Goal: Task Accomplishment & Management: Use online tool/utility

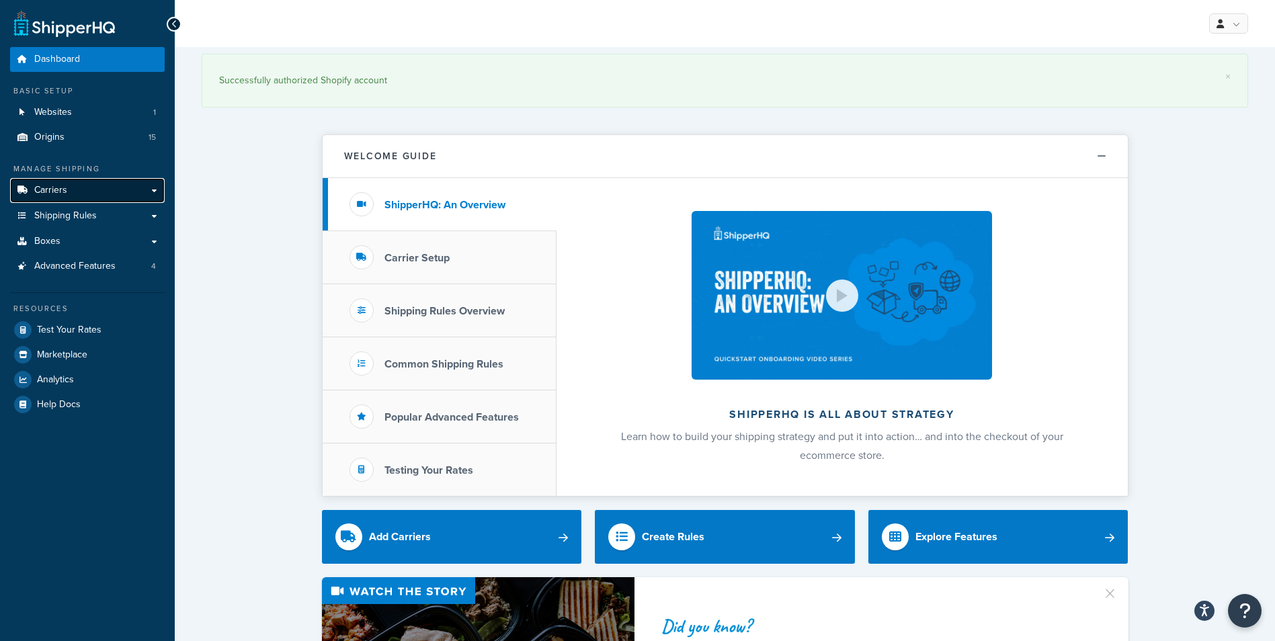
click at [92, 198] on link "Carriers" at bounding box center [87, 190] width 155 height 25
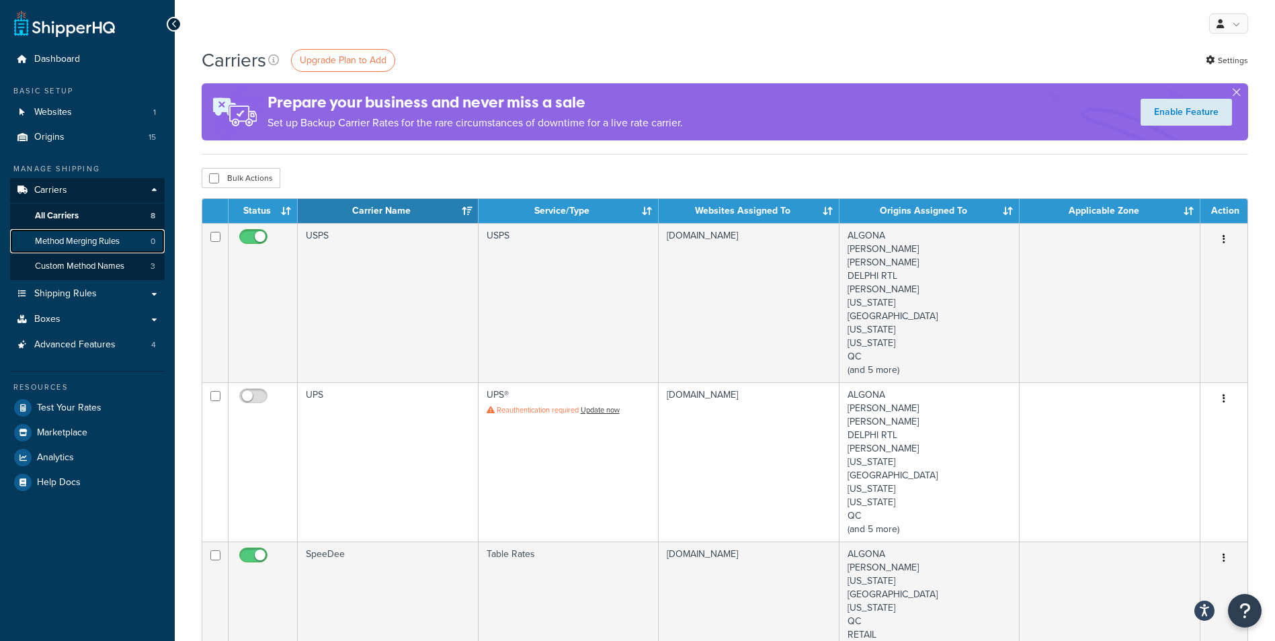
click at [67, 241] on span "Method Merging Rules" at bounding box center [77, 241] width 85 height 11
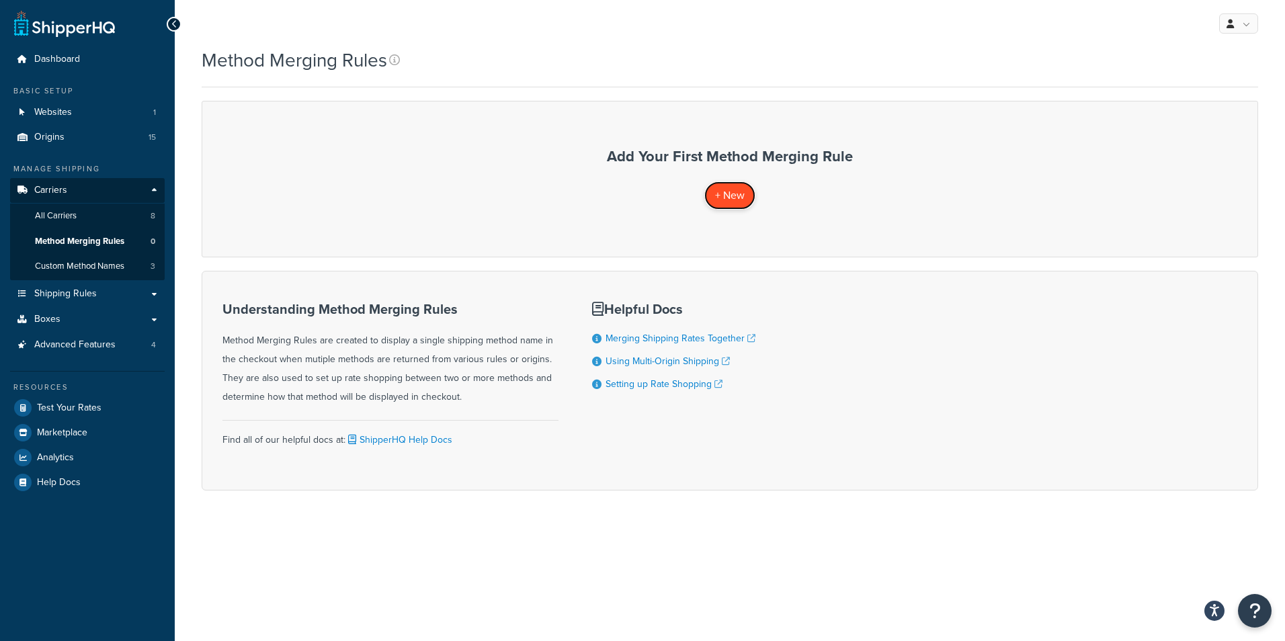
click at [741, 187] on link "+ New" at bounding box center [730, 196] width 51 height 28
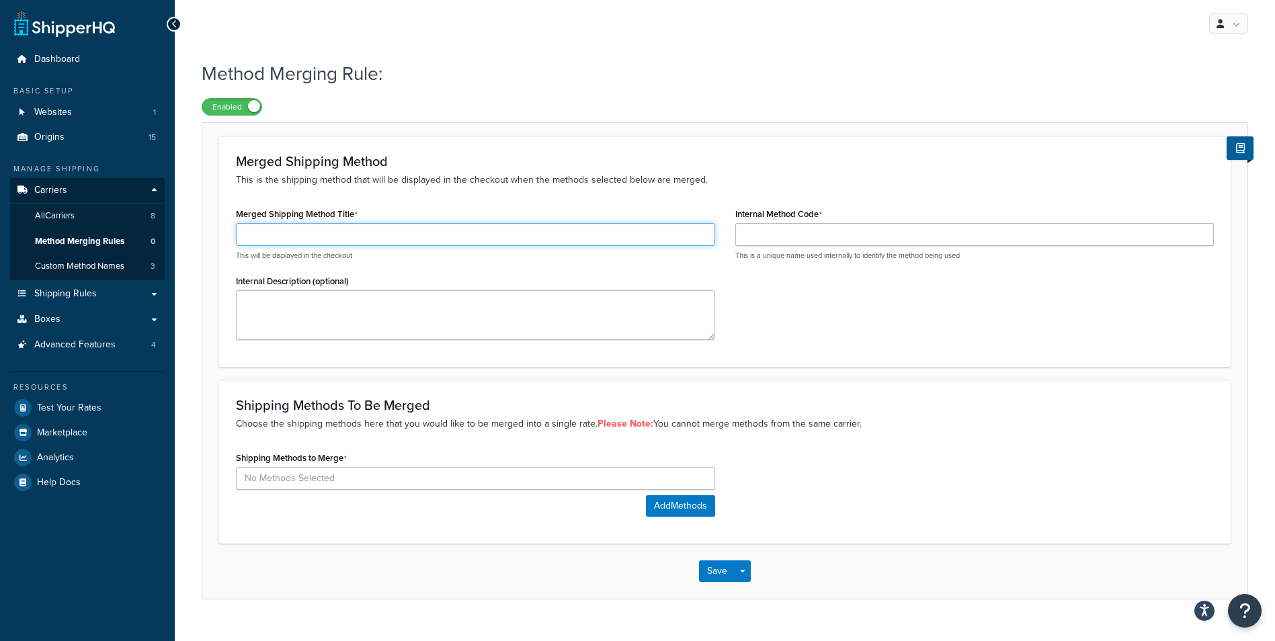
drag, startPoint x: 495, startPoint y: 232, endPoint x: 503, endPoint y: 227, distance: 9.3
click at [495, 232] on input "Merged Shipping Method Title" at bounding box center [475, 234] width 479 height 23
drag, startPoint x: 355, startPoint y: 235, endPoint x: 210, endPoint y: 237, distance: 144.5
click at [212, 237] on form "Merged Shipping Method This is the shipping method that will be displayed in th…" at bounding box center [724, 367] width 1045 height 462
type input "Freightwise FedEx"
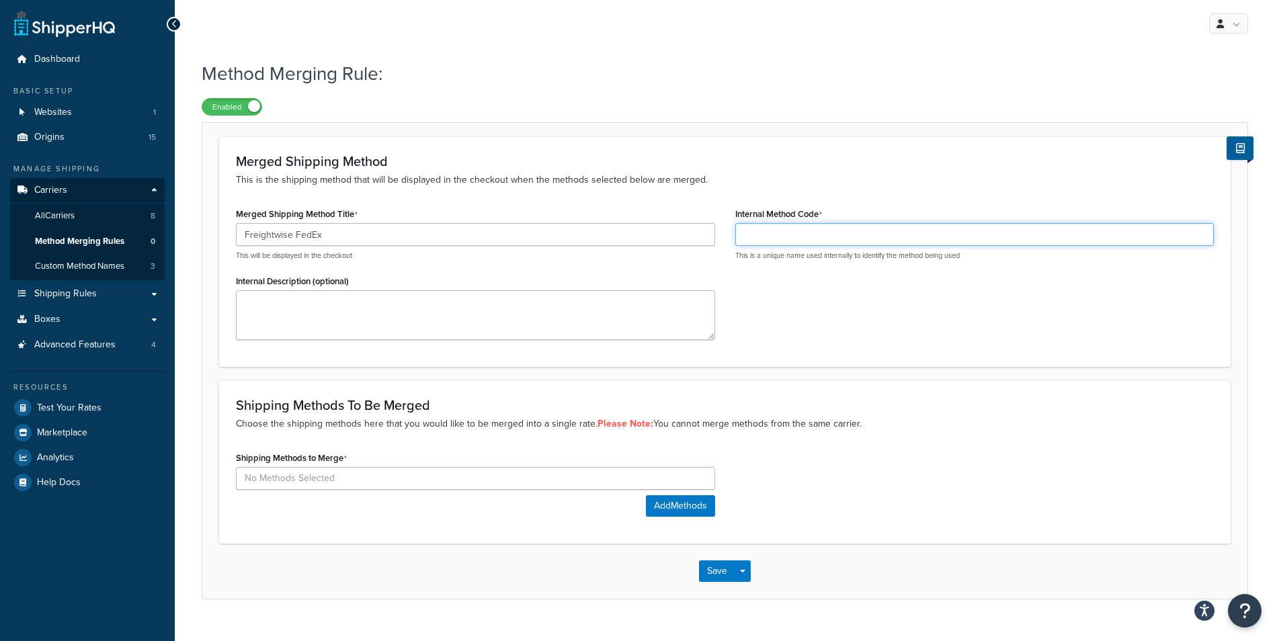
click at [908, 231] on input "Internal Method Code" at bounding box center [974, 234] width 479 height 23
paste input "Freightwise FedEx"
type input "Freightwise FedEx"
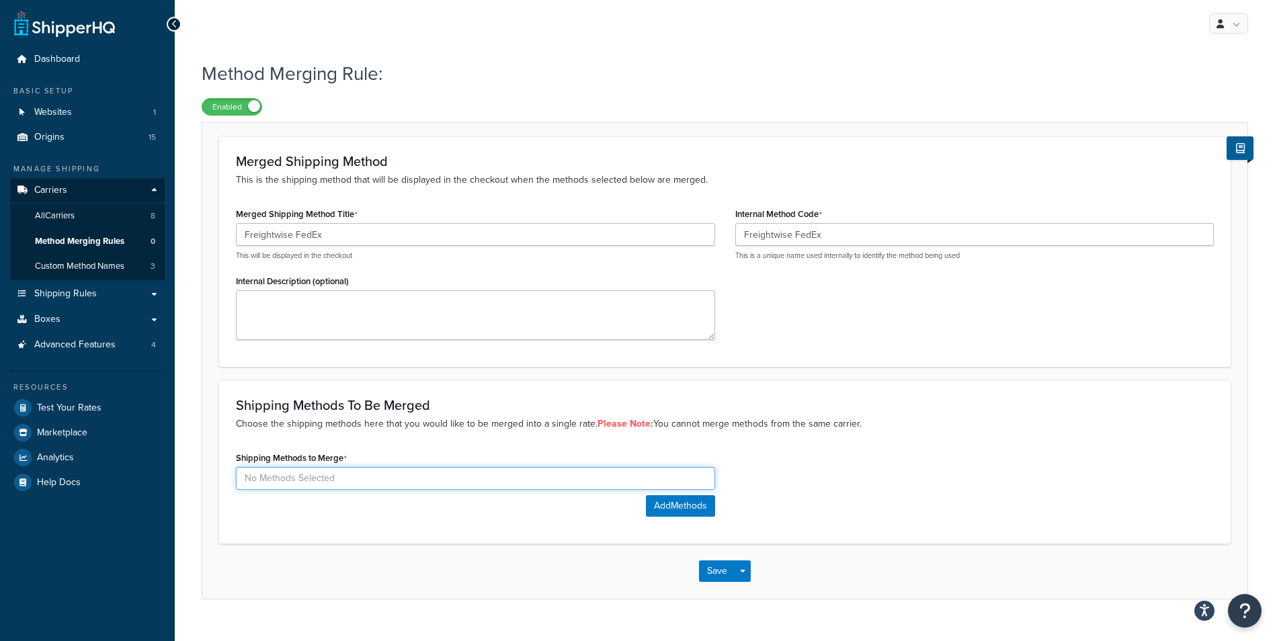
click at [409, 481] on input at bounding box center [475, 478] width 479 height 23
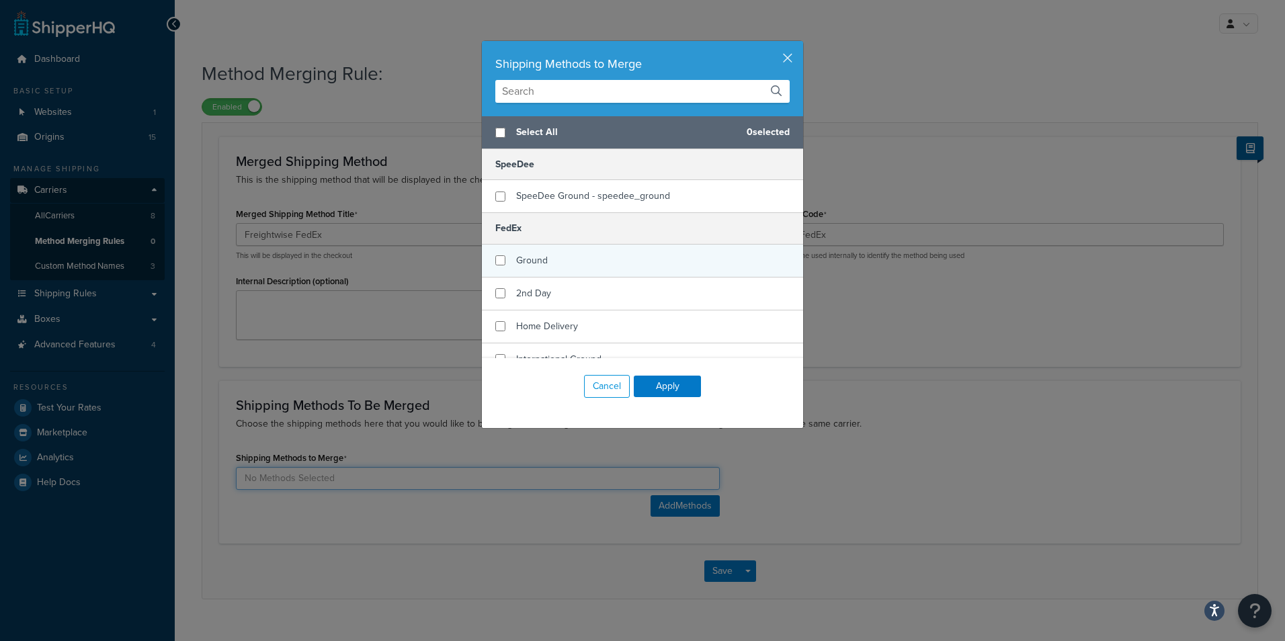
scroll to position [202, 0]
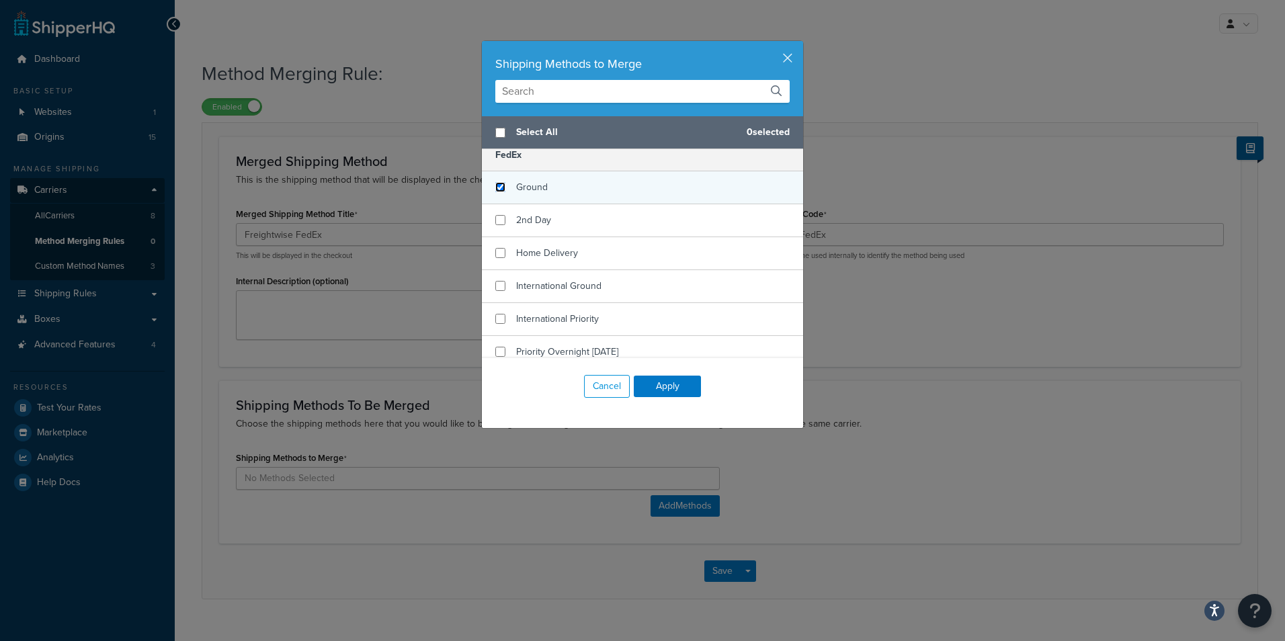
click at [497, 190] on input "checkbox" at bounding box center [500, 187] width 10 height 10
checkbox input "true"
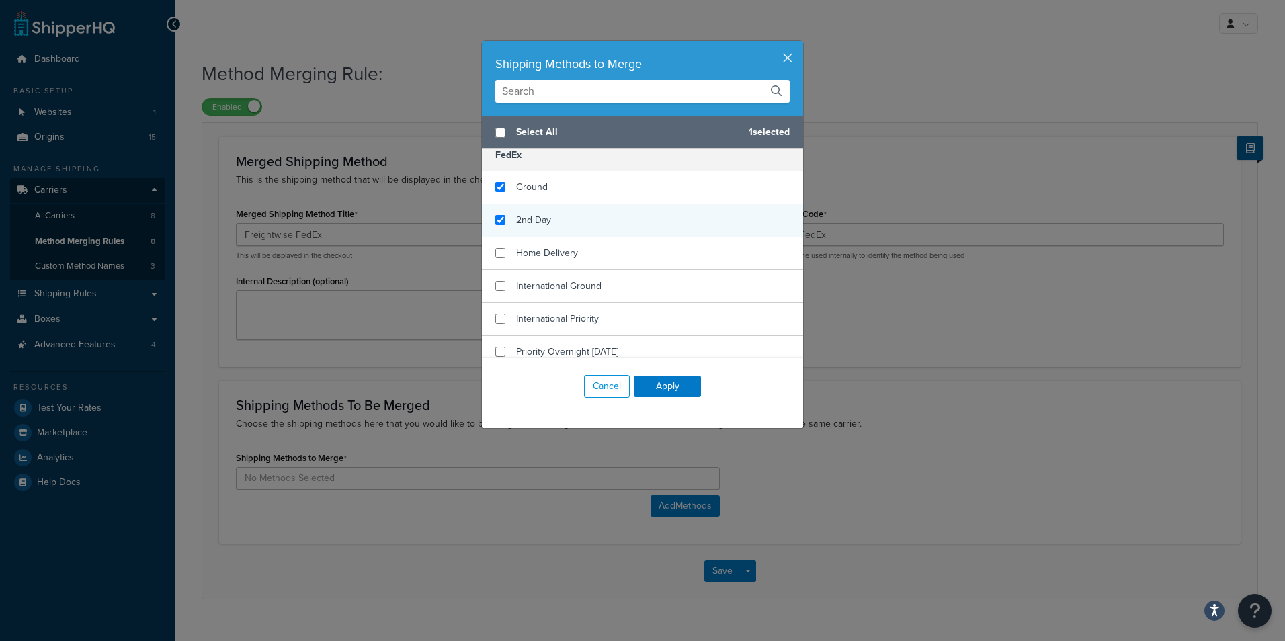
checkbox input "true"
click at [499, 227] on div "2nd Day" at bounding box center [642, 220] width 321 height 33
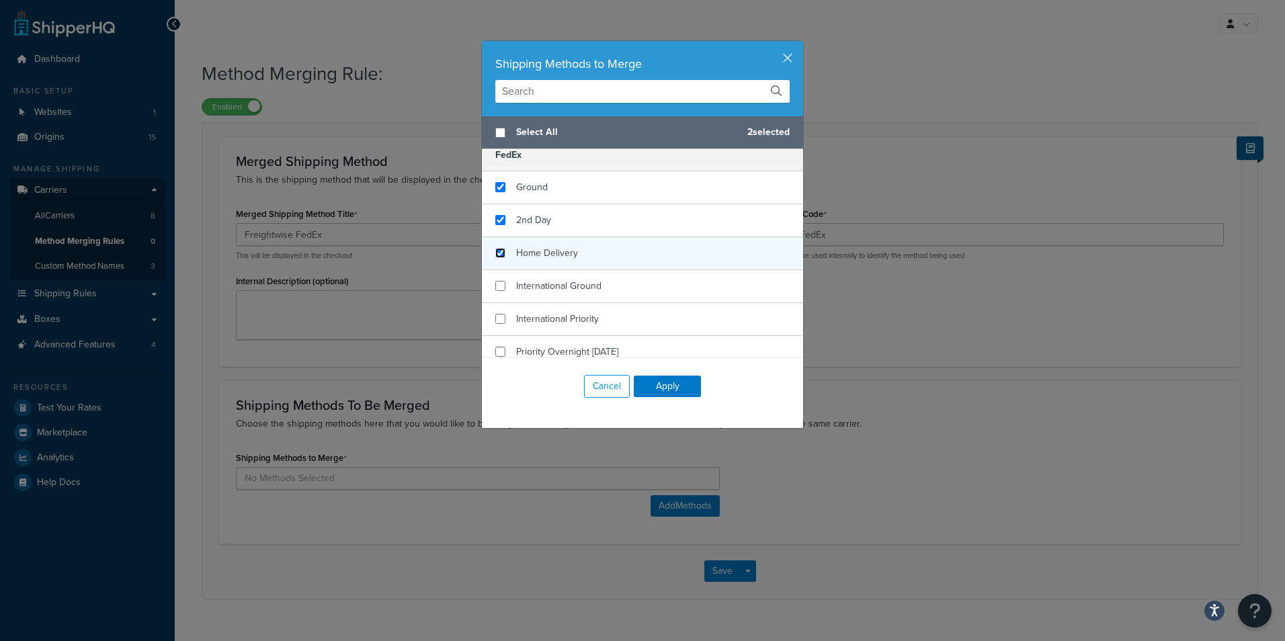
click at [495, 253] on input "checkbox" at bounding box center [500, 253] width 10 height 10
checkbox input "true"
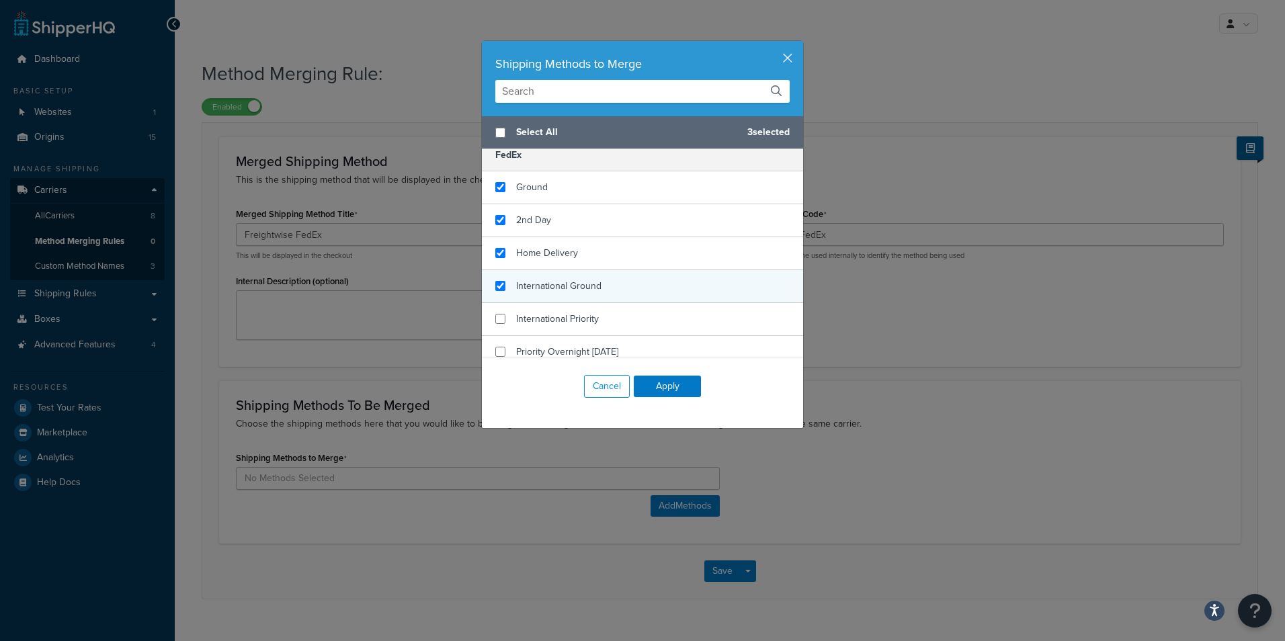
checkbox input "true"
click at [501, 294] on div "International Ground" at bounding box center [642, 286] width 321 height 33
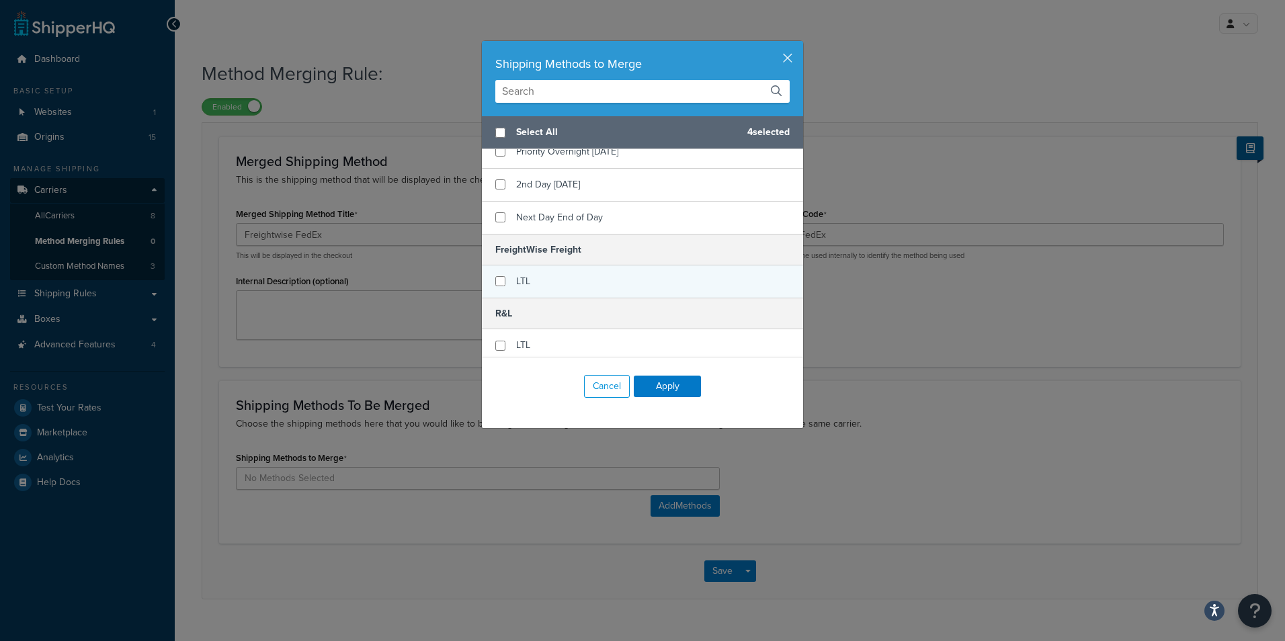
scroll to position [403, 0]
checkbox input "true"
click at [506, 286] on div "LTL" at bounding box center [642, 280] width 321 height 32
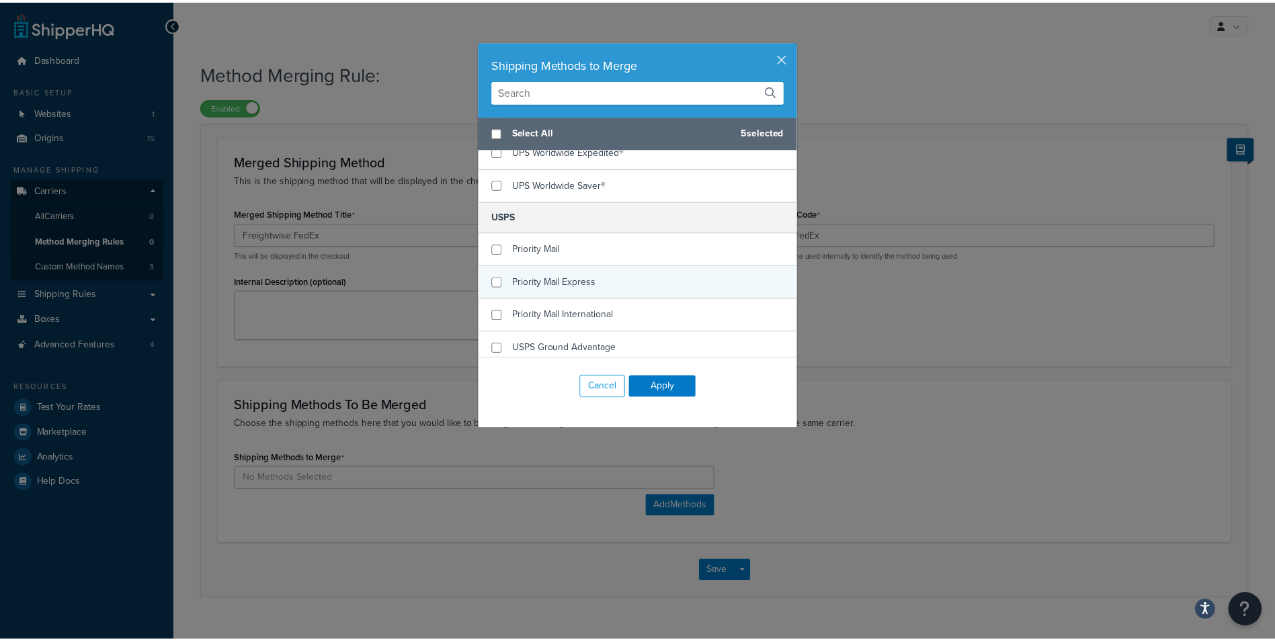
scroll to position [830, 0]
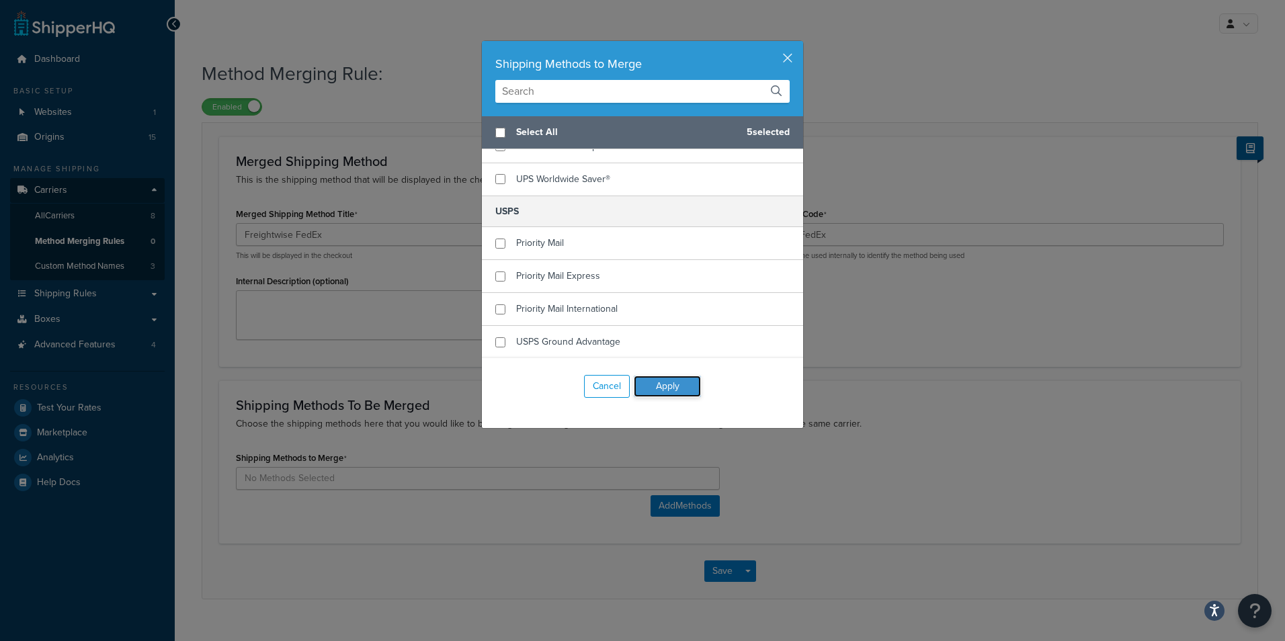
click at [668, 385] on button "Apply" at bounding box center [667, 387] width 67 height 22
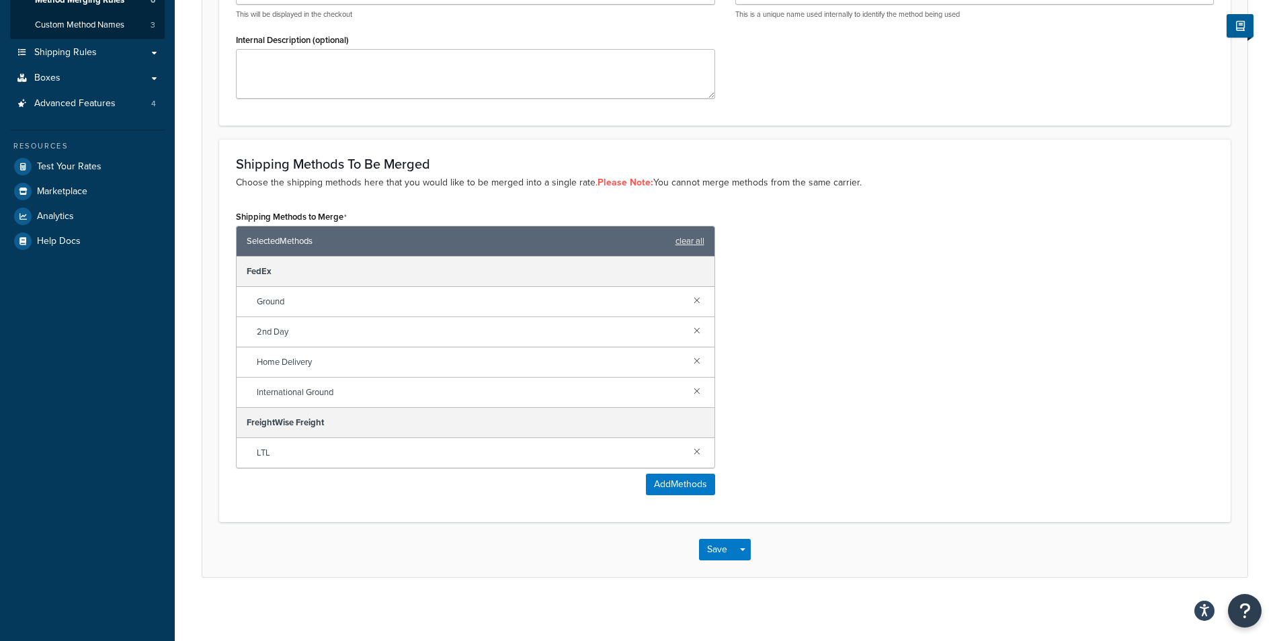
scroll to position [245, 0]
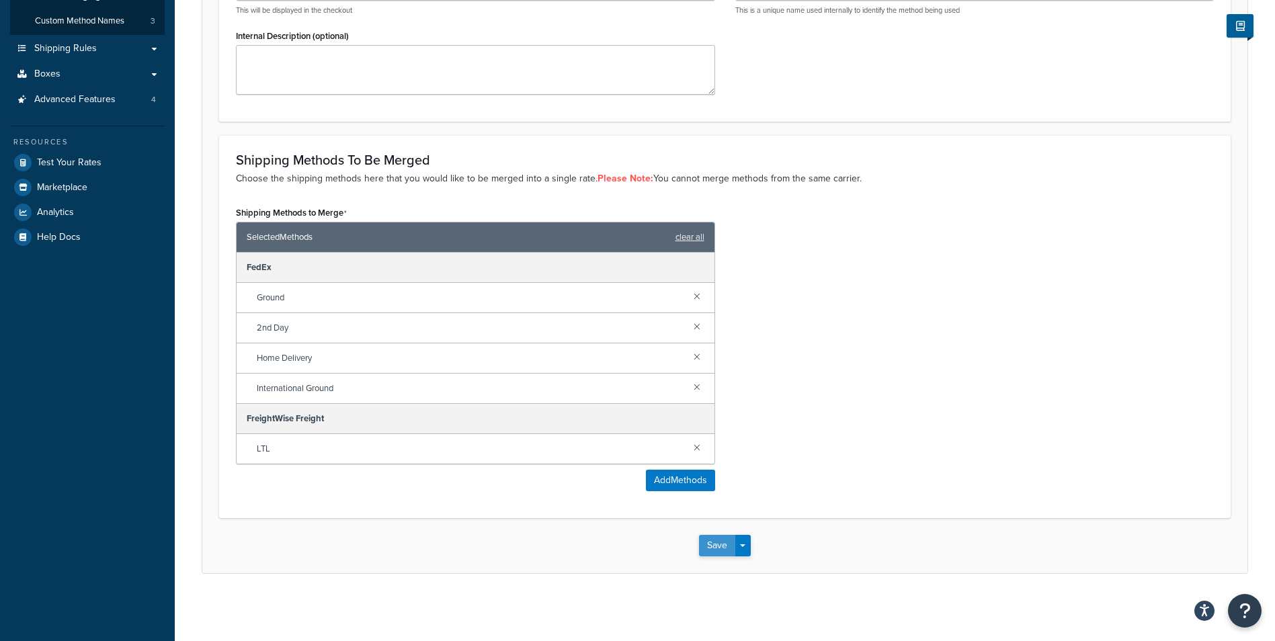
click at [724, 541] on button "Save" at bounding box center [717, 546] width 36 height 22
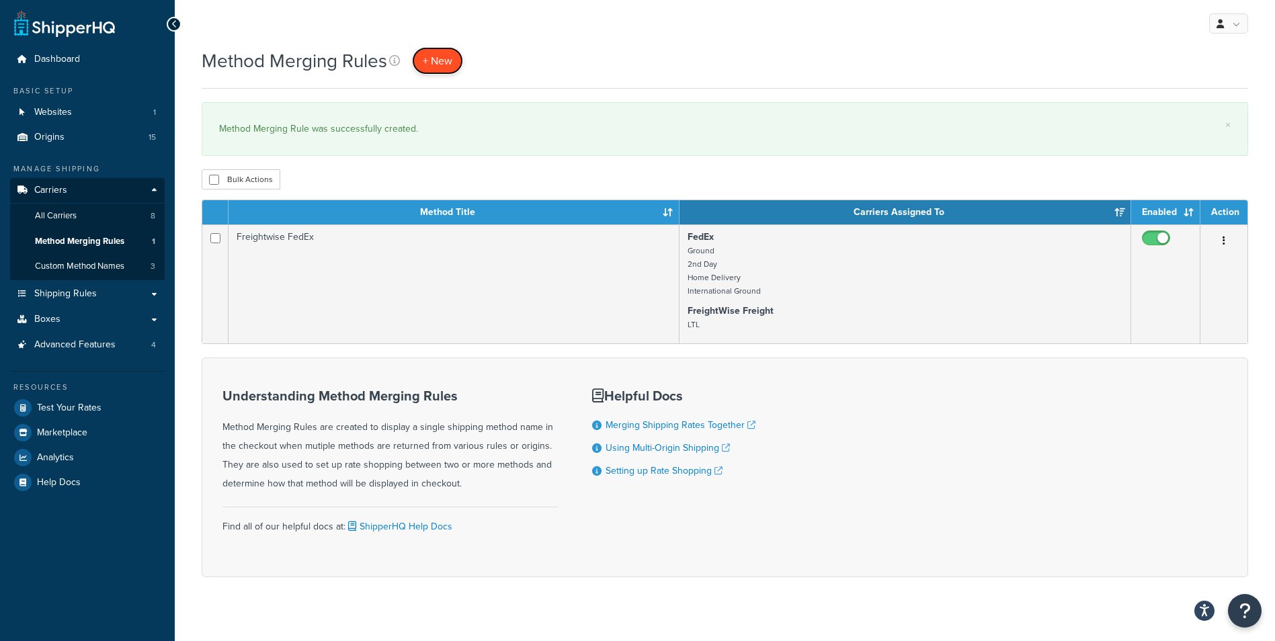
click at [452, 62] on span "+ New" at bounding box center [438, 60] width 30 height 15
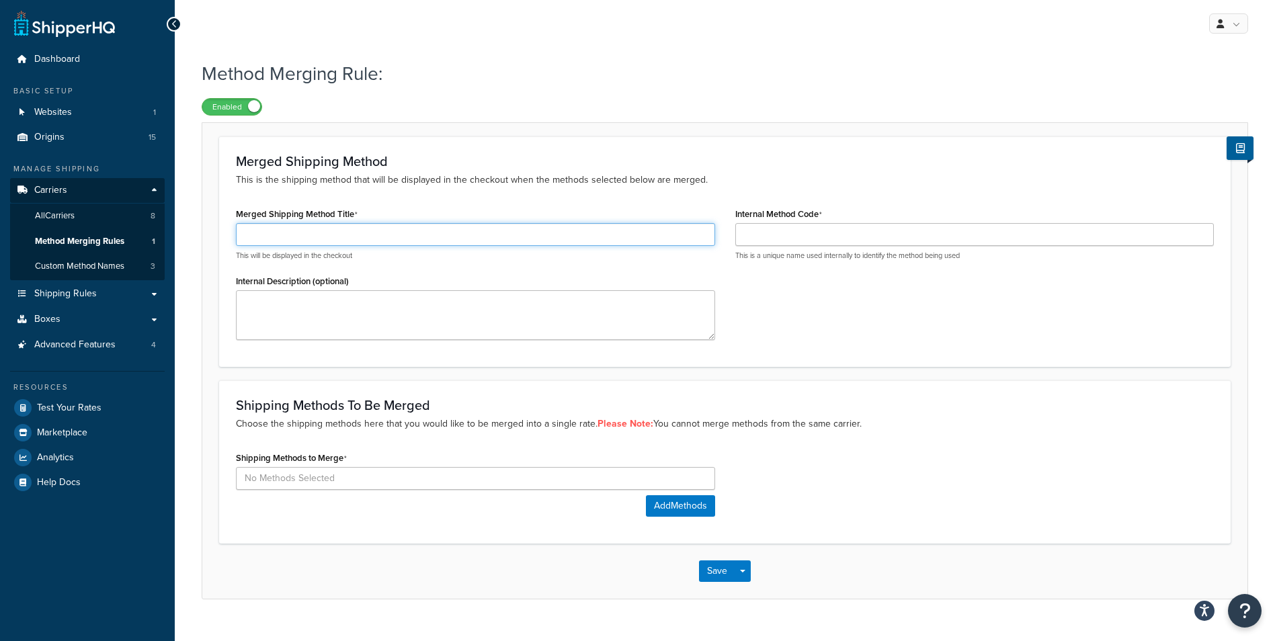
click at [359, 229] on input "Merged Shipping Method Title" at bounding box center [475, 234] width 479 height 23
type input "Freightwise USPS"
drag, startPoint x: 362, startPoint y: 229, endPoint x: 200, endPoint y: 238, distance: 162.9
click at [200, 238] on div "Method Merging Rule: Enabled Merged Shipping Method This is the shipping method…" at bounding box center [725, 343] width 1100 height 579
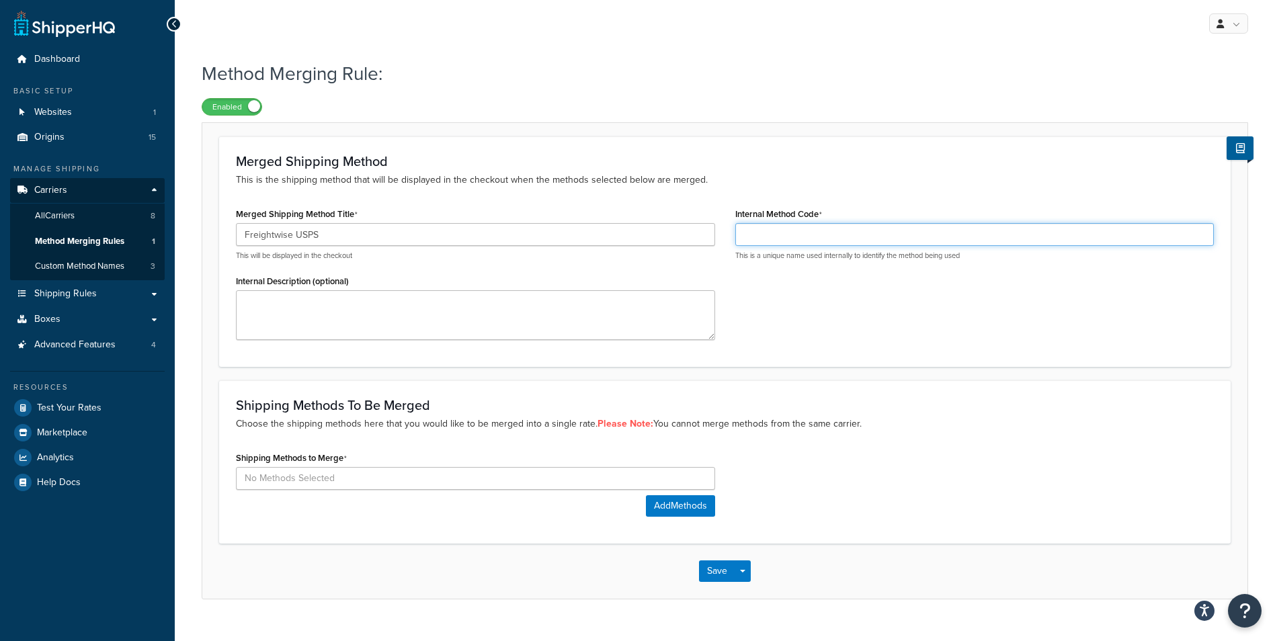
click at [901, 233] on input "Internal Method Code" at bounding box center [974, 234] width 479 height 23
paste input "Freightwise USPS"
type input "Freightwise USPS"
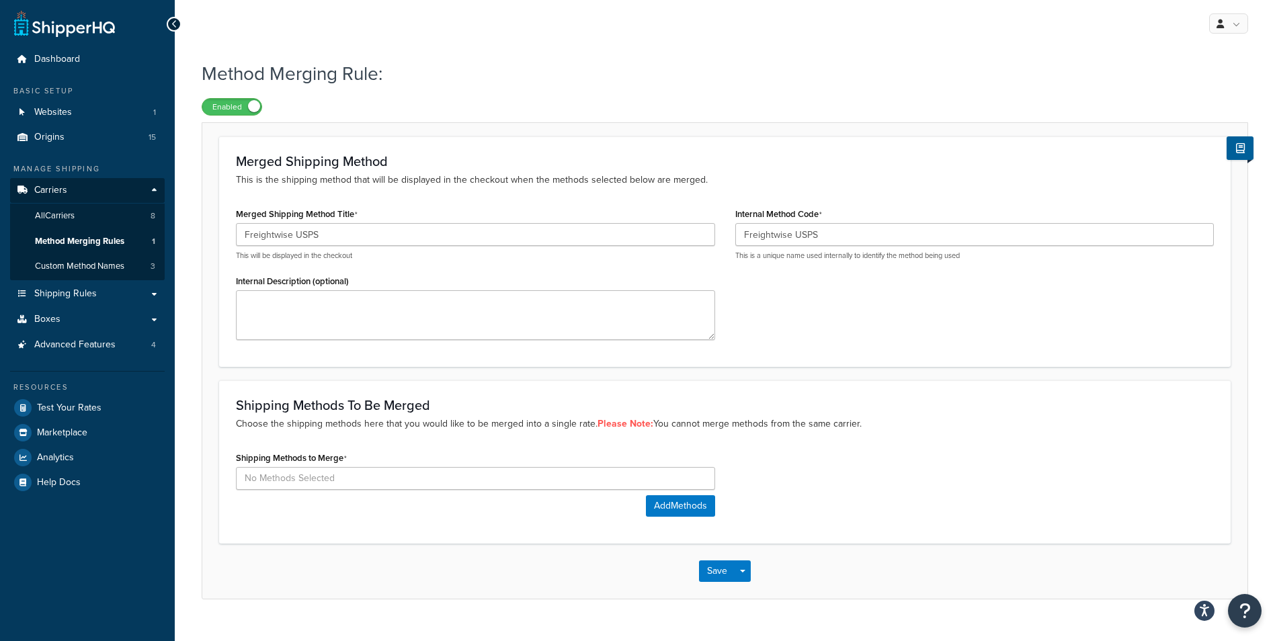
click at [669, 493] on div "Shipping Methods to Merge Add Methods" at bounding box center [475, 482] width 479 height 69
click at [679, 510] on button "Add Methods" at bounding box center [680, 506] width 69 height 22
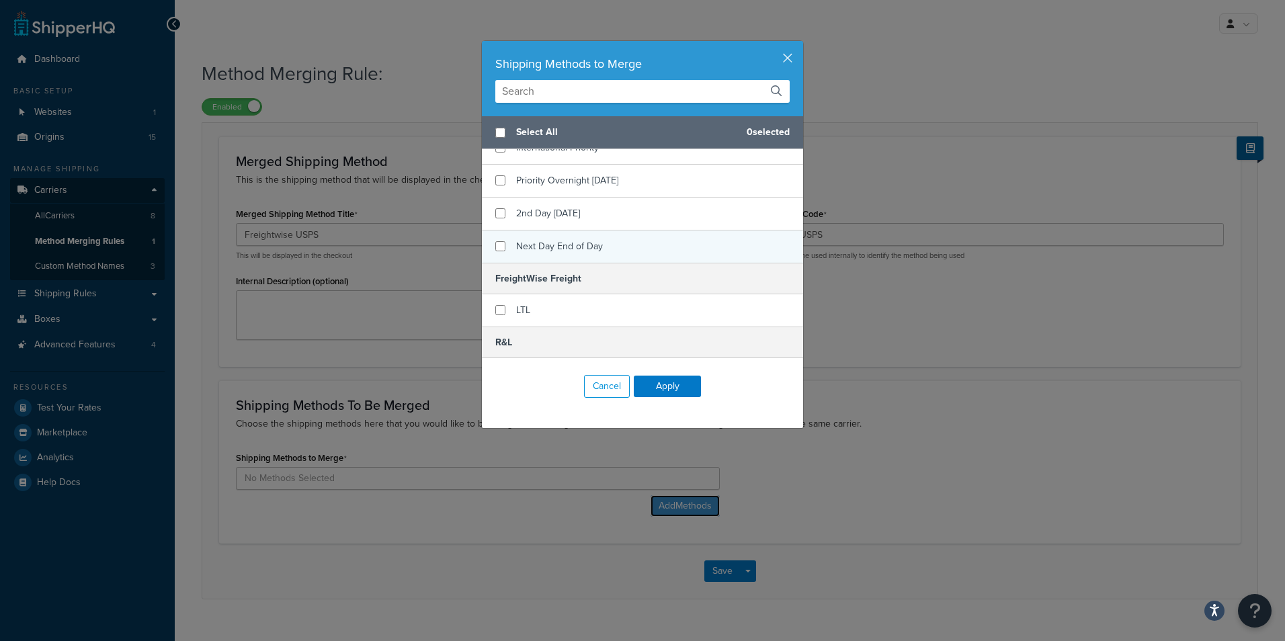
scroll to position [403, 0]
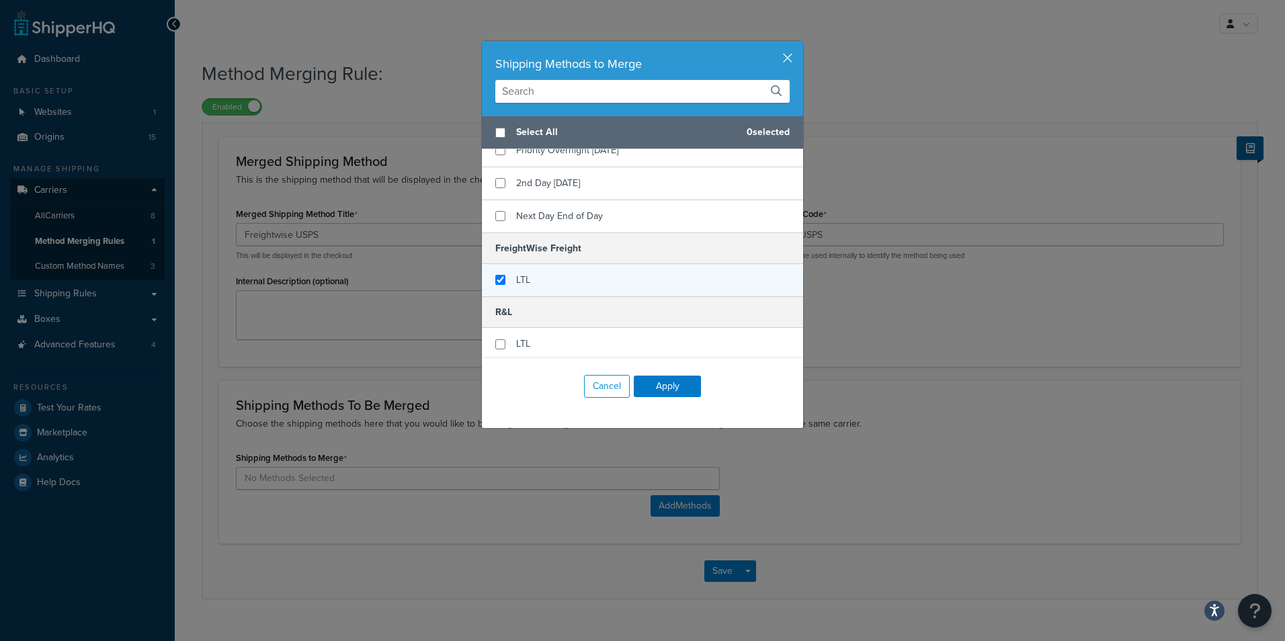
checkbox input "true"
click at [524, 286] on span "LTL" at bounding box center [523, 280] width 14 height 14
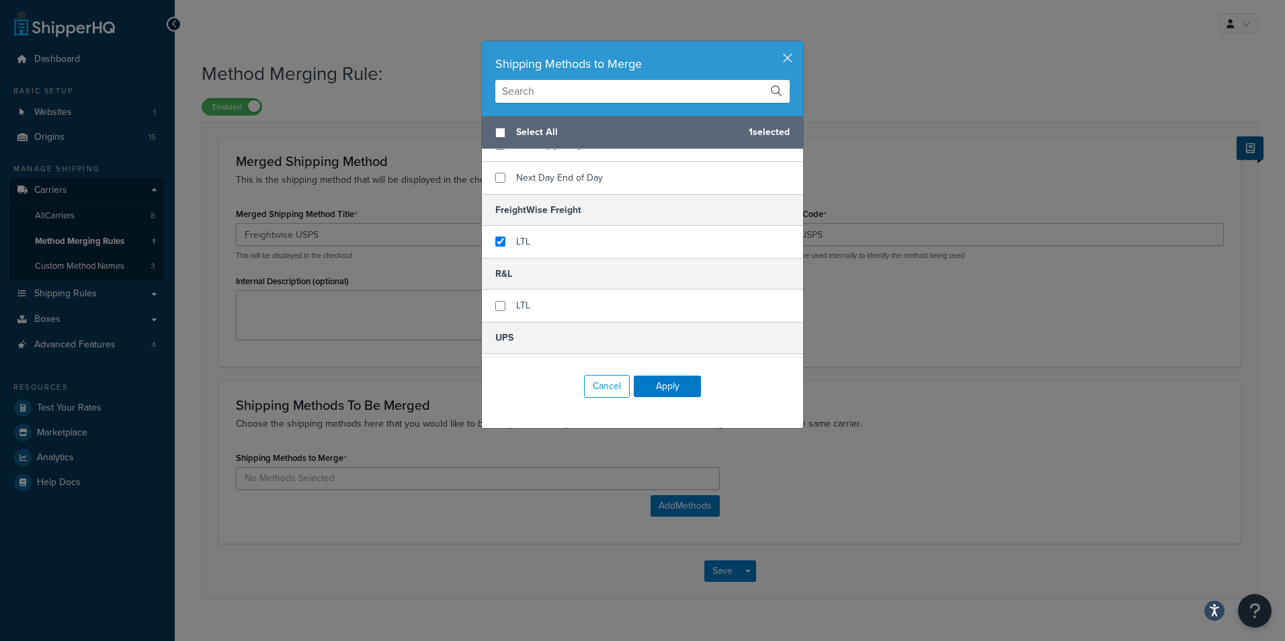
scroll to position [605, 0]
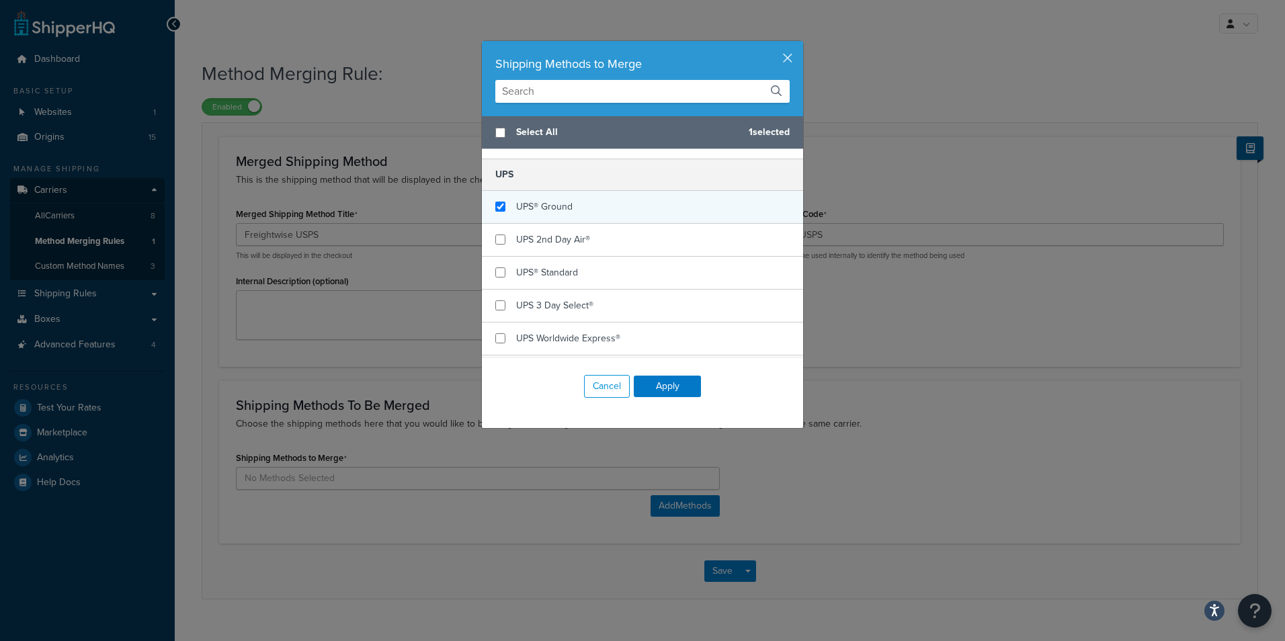
checkbox input "true"
click at [563, 205] on span "UPS® Ground" at bounding box center [544, 207] width 56 height 14
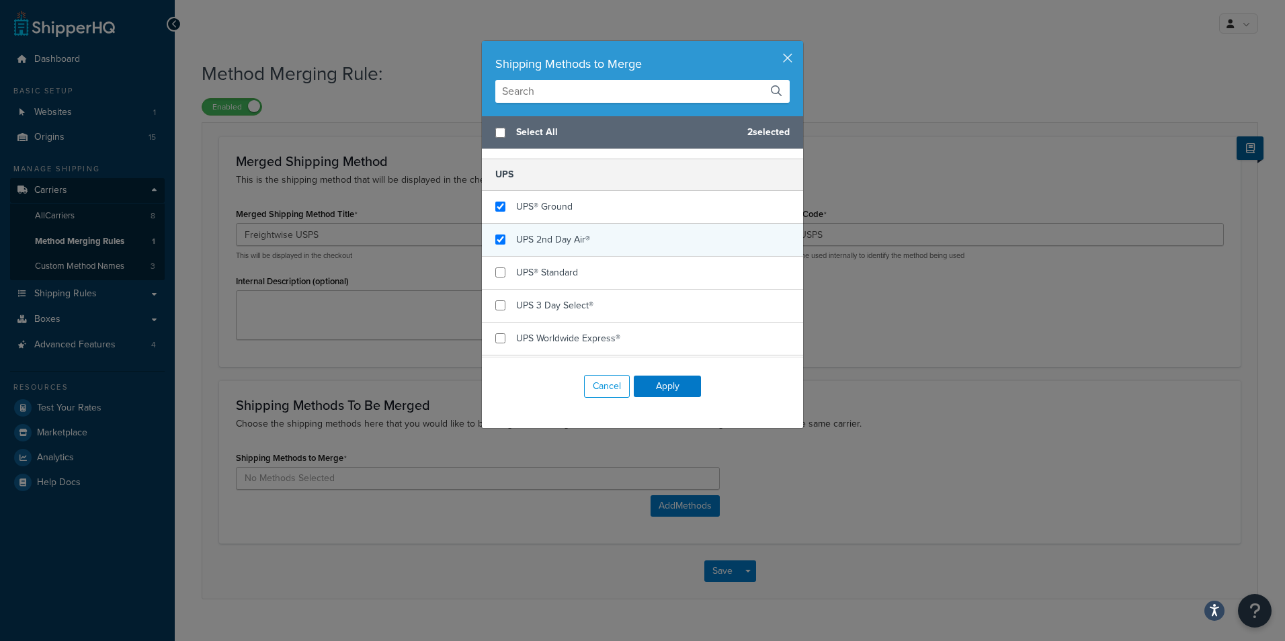
checkbox input "true"
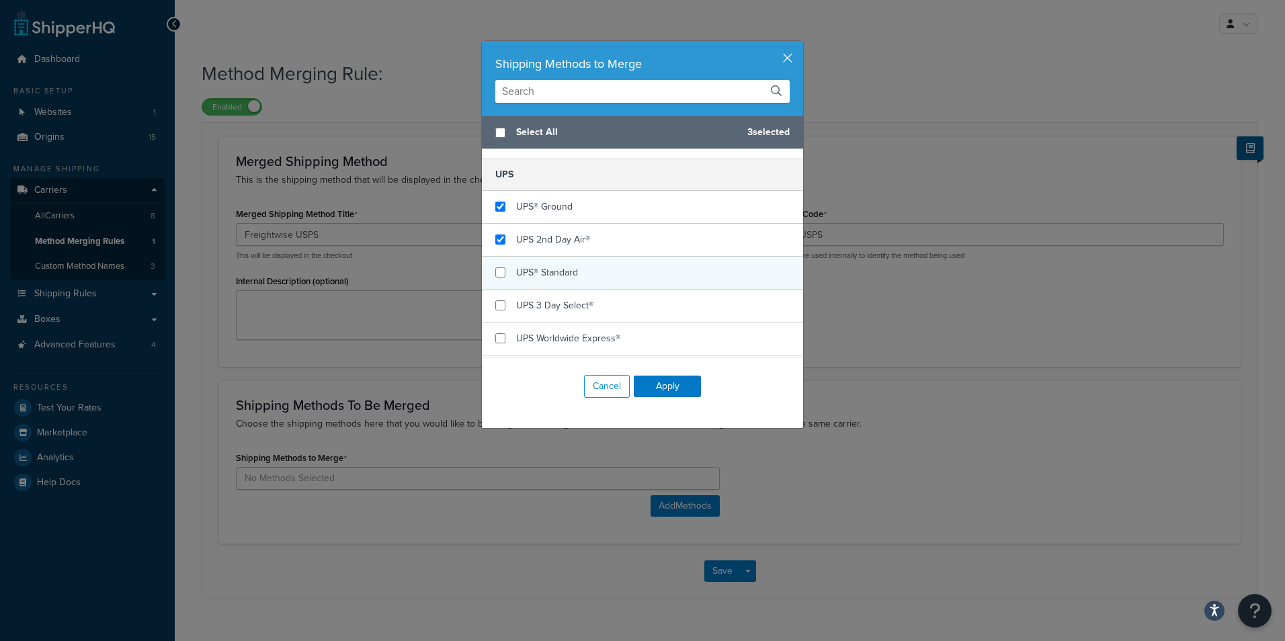
drag, startPoint x: 566, startPoint y: 241, endPoint x: 552, endPoint y: 260, distance: 24.1
click at [565, 241] on span "UPS 2nd Day Air®" at bounding box center [553, 240] width 74 height 14
checkbox input "true"
drag, startPoint x: 549, startPoint y: 271, endPoint x: 548, endPoint y: 284, distance: 12.8
click at [549, 272] on span "UPS® Standard" at bounding box center [547, 273] width 62 height 14
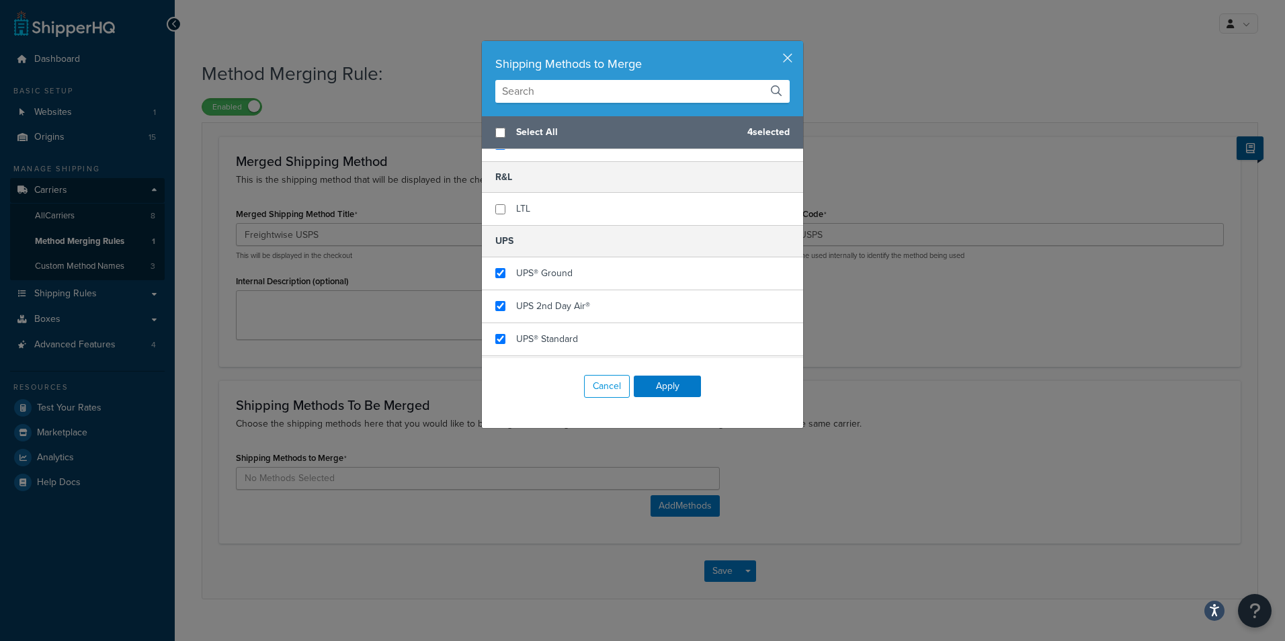
scroll to position [538, 0]
checkbox input "false"
drag, startPoint x: 551, startPoint y: 278, endPoint x: 546, endPoint y: 300, distance: 22.0
click at [551, 280] on span "UPS® Ground" at bounding box center [544, 274] width 56 height 14
checkbox input "false"
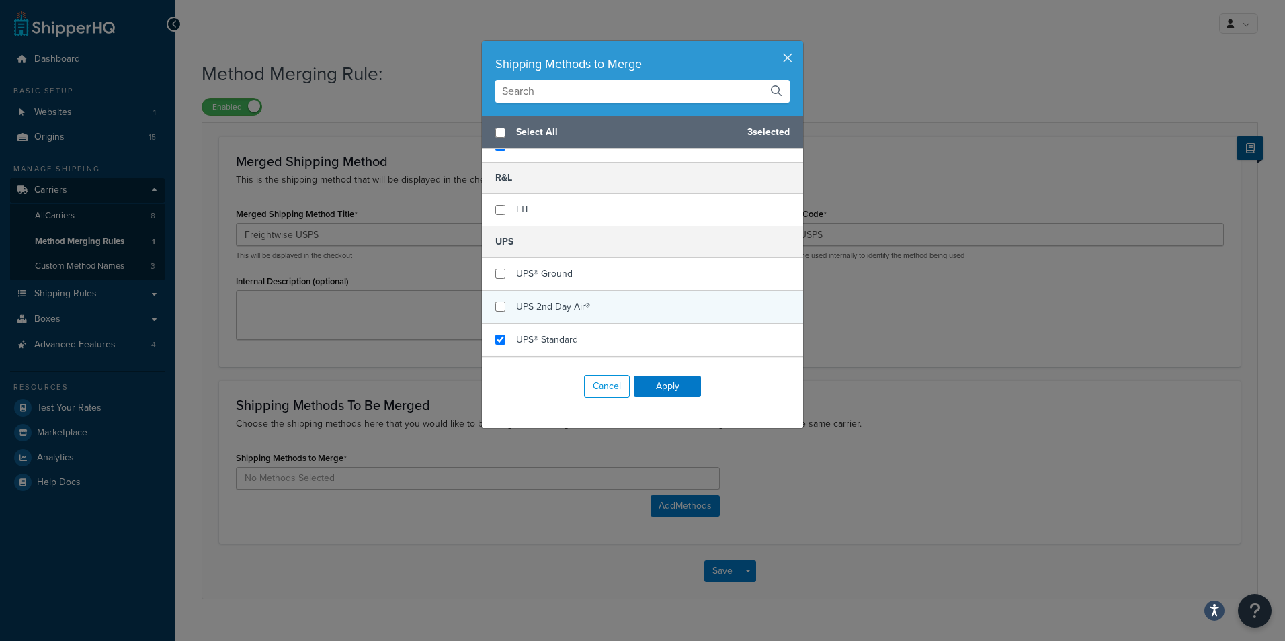
click at [546, 301] on span "UPS 2nd Day Air®" at bounding box center [553, 307] width 74 height 14
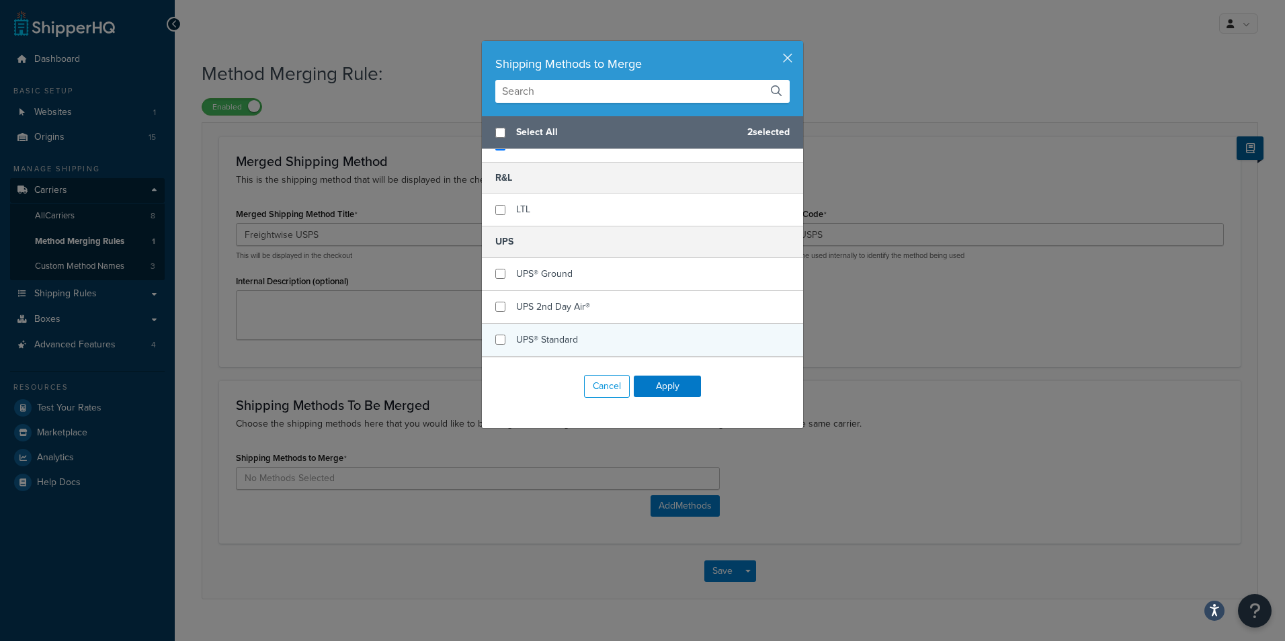
checkbox input "false"
click at [543, 335] on span "UPS® Standard" at bounding box center [547, 340] width 62 height 14
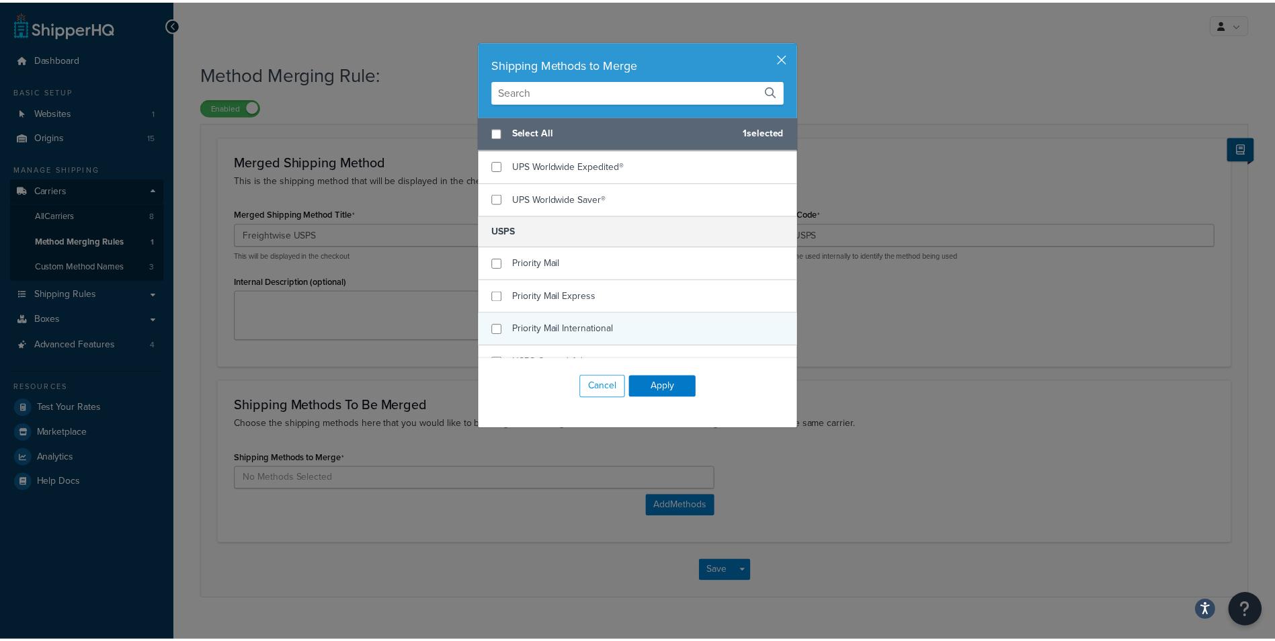
scroll to position [830, 0]
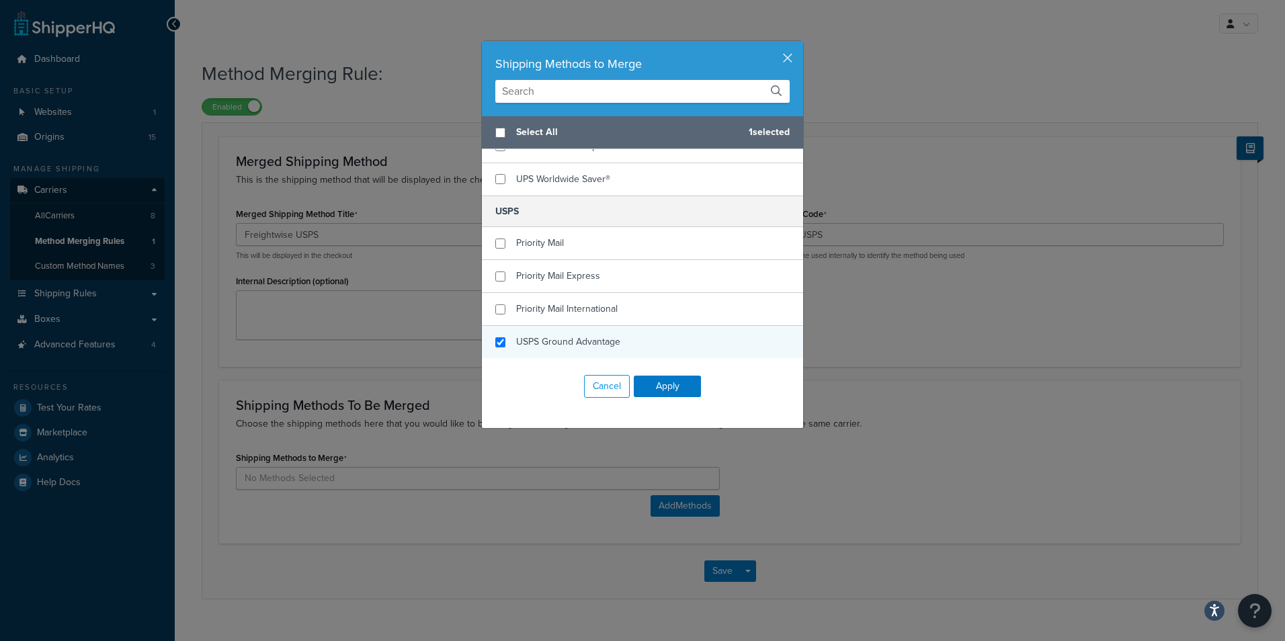
checkbox input "true"
click at [577, 335] on span "USPS Ground Advantage" at bounding box center [568, 342] width 104 height 14
click at [661, 383] on button "Apply" at bounding box center [667, 387] width 67 height 22
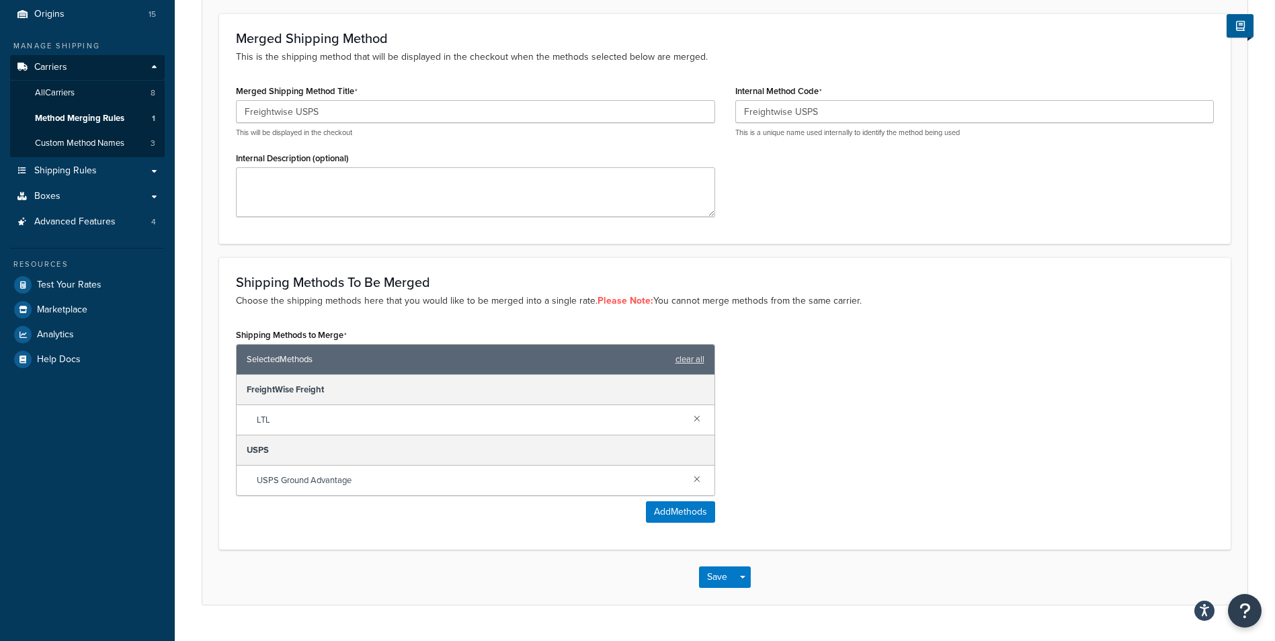
scroll to position [155, 0]
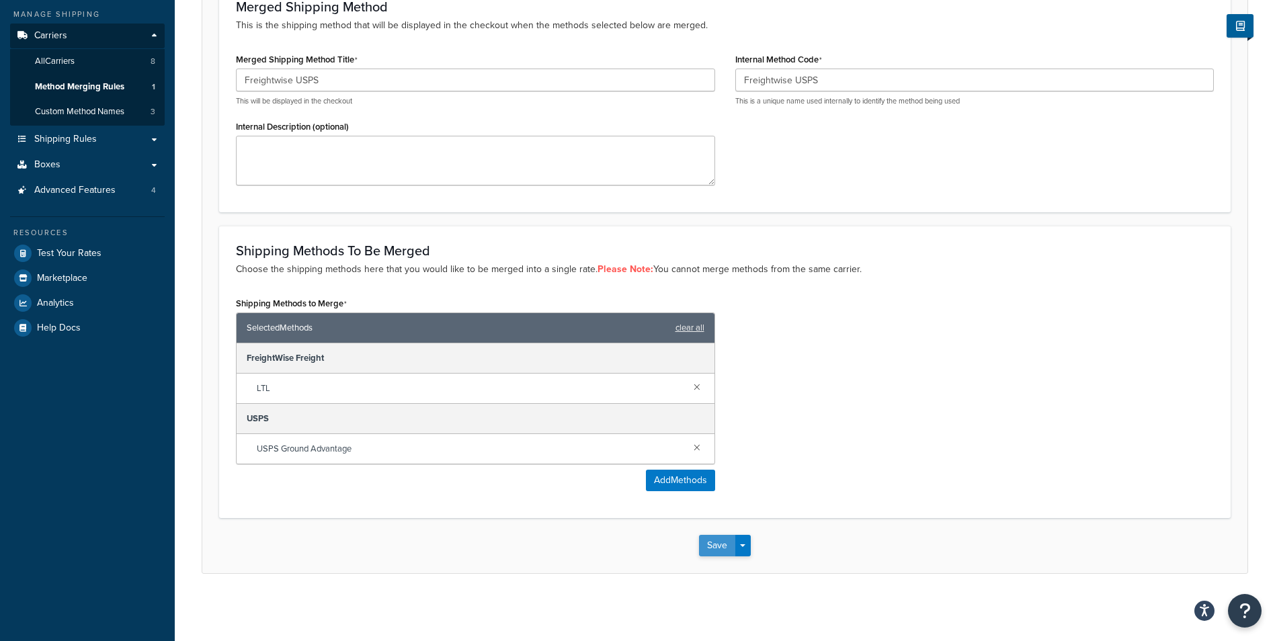
click at [722, 544] on button "Save" at bounding box center [717, 546] width 36 height 22
